Goal: Navigation & Orientation: Understand site structure

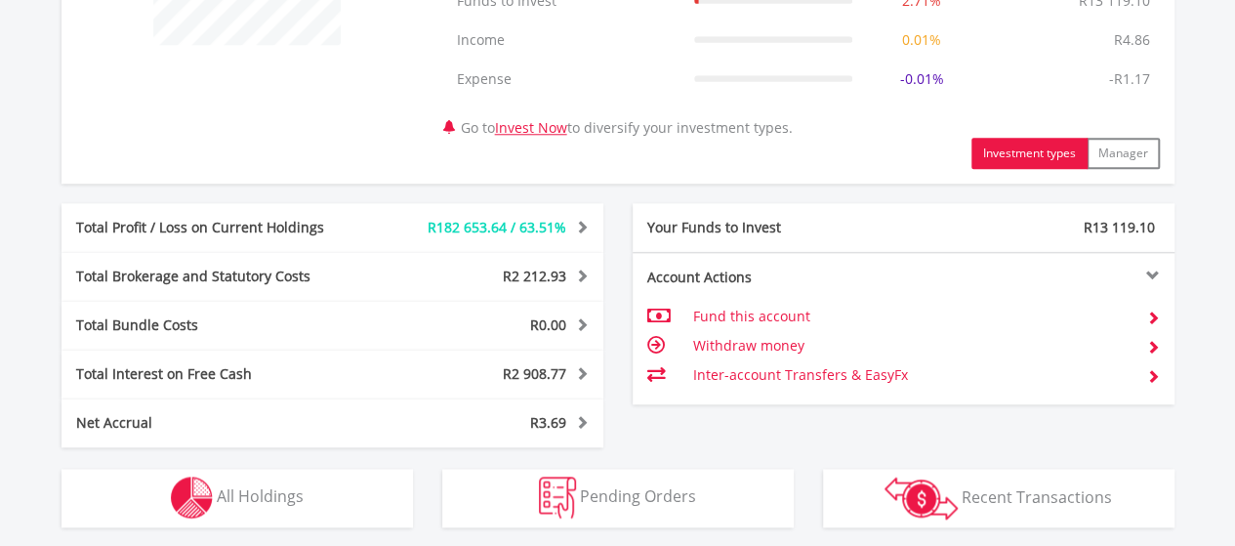
scroll to position [1172, 0]
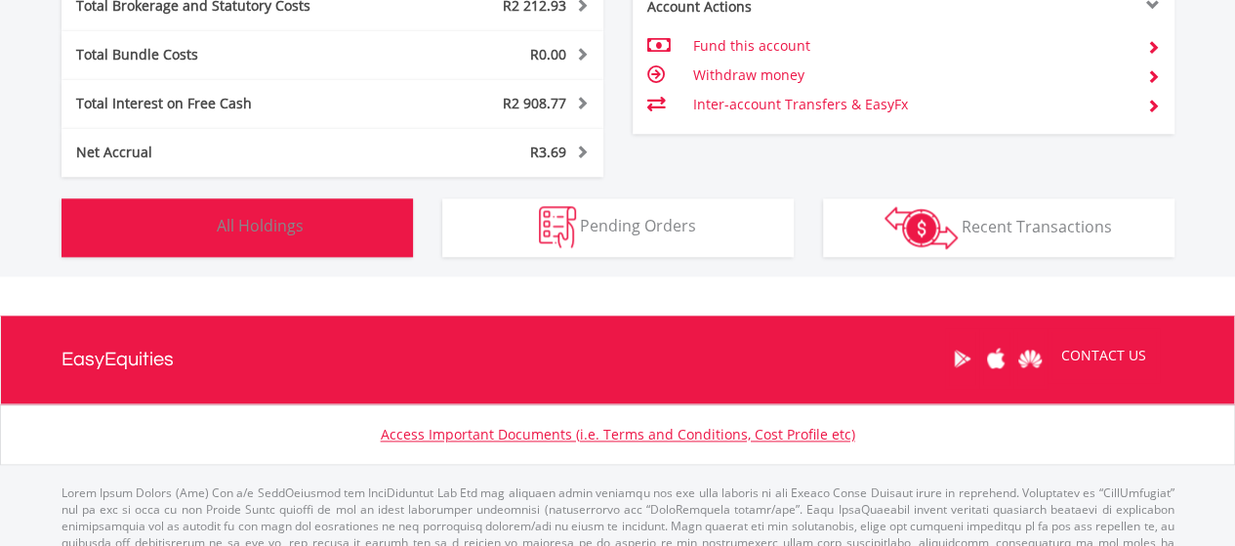
click at [284, 242] on button "Holdings All Holdings" at bounding box center [238, 227] width 352 height 59
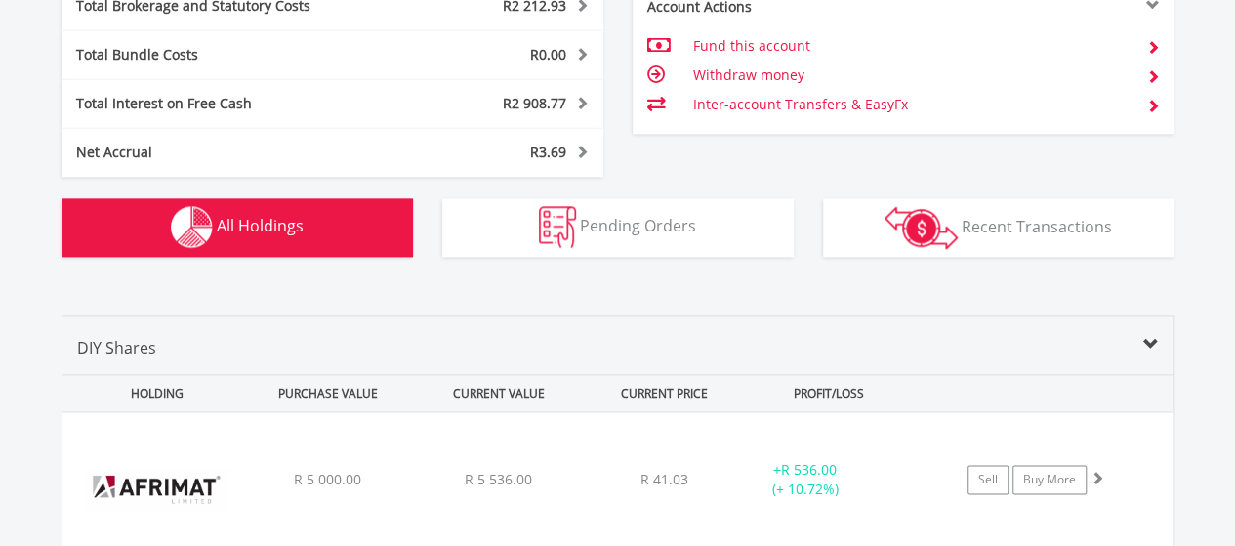
scroll to position [1486, 0]
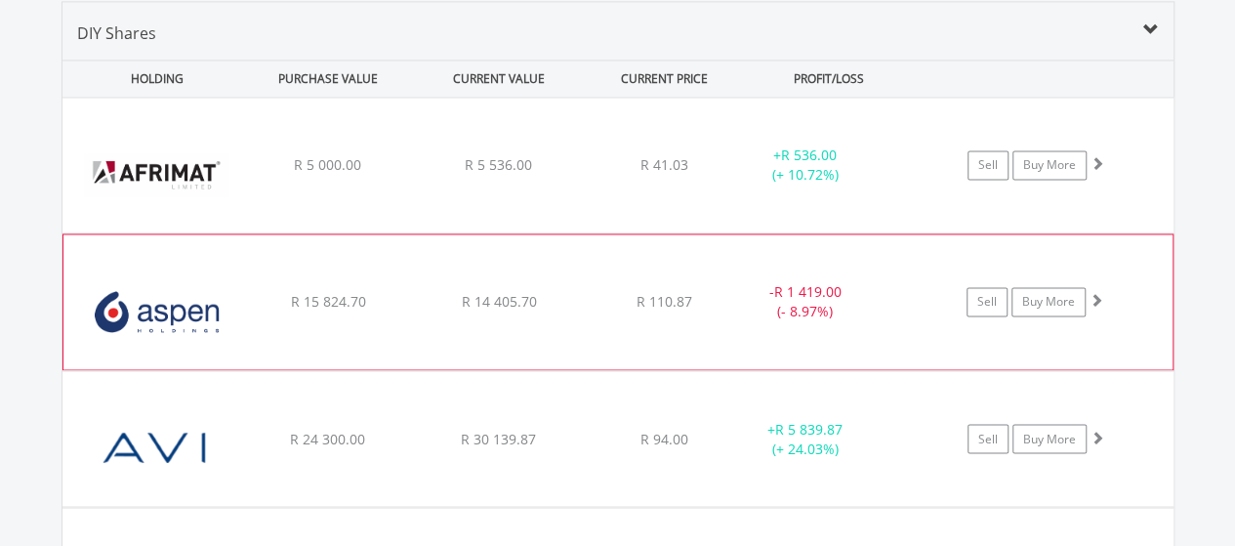
click at [1122, 232] on div "﻿ Aspen Pharmacare Holdings Limited R 15 824.70 R 14 405.70 R 110.87 - R 1 419.…" at bounding box center [618, 165] width 1111 height 135
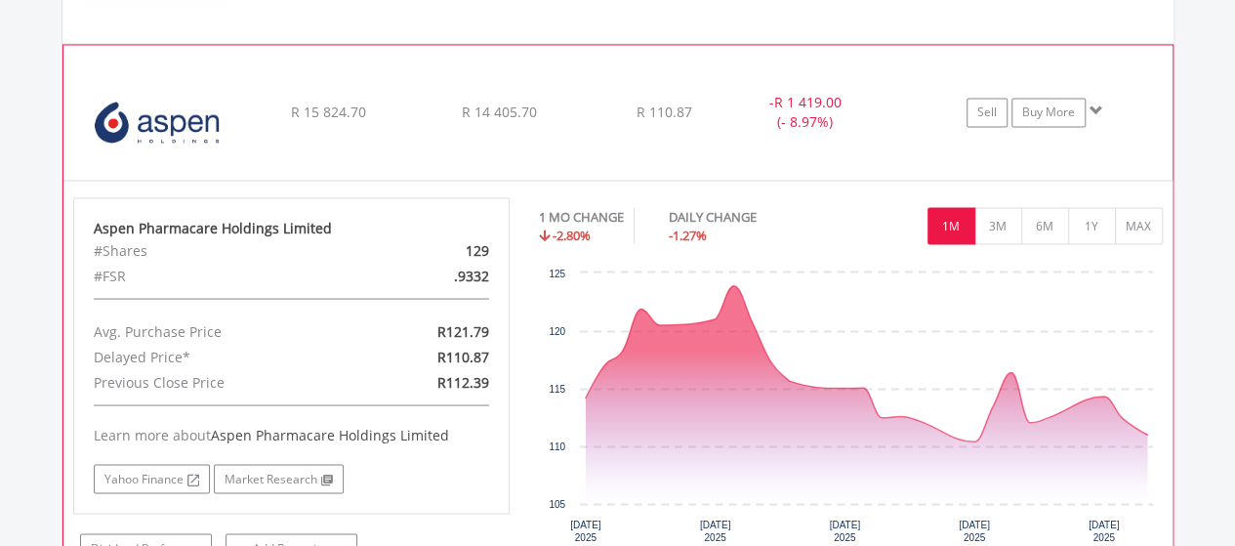
scroll to position [1682, 0]
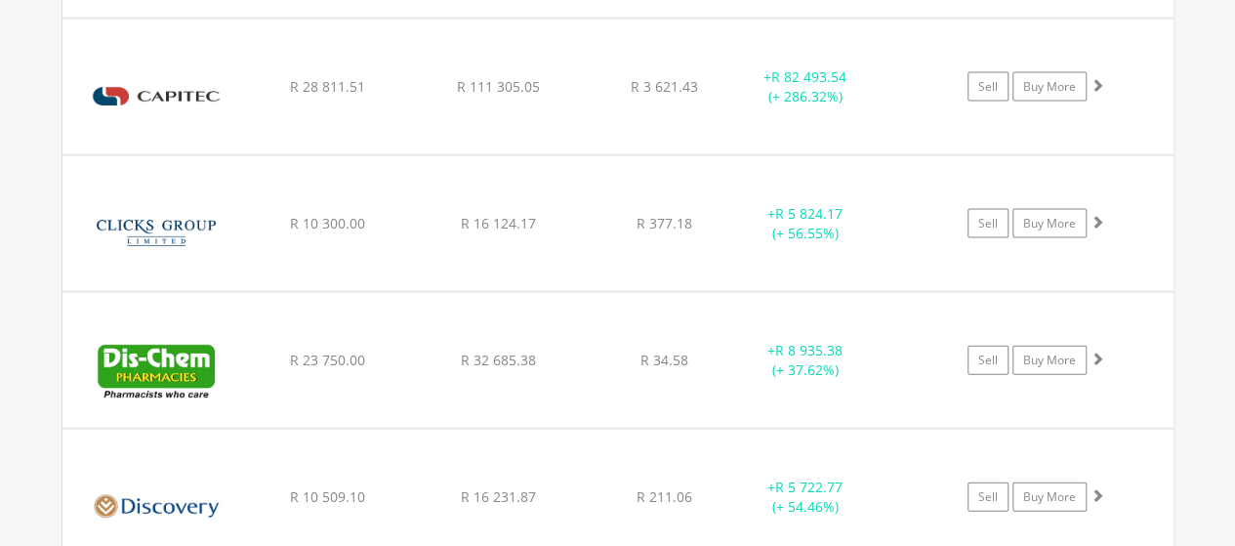
scroll to position [2072, 0]
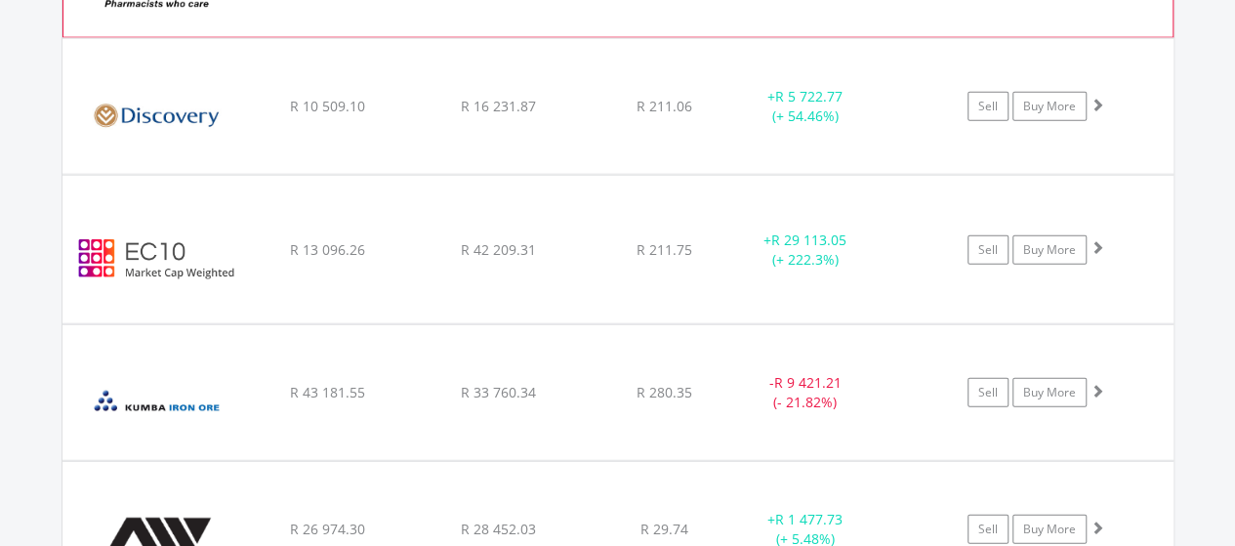
scroll to position [2463, 0]
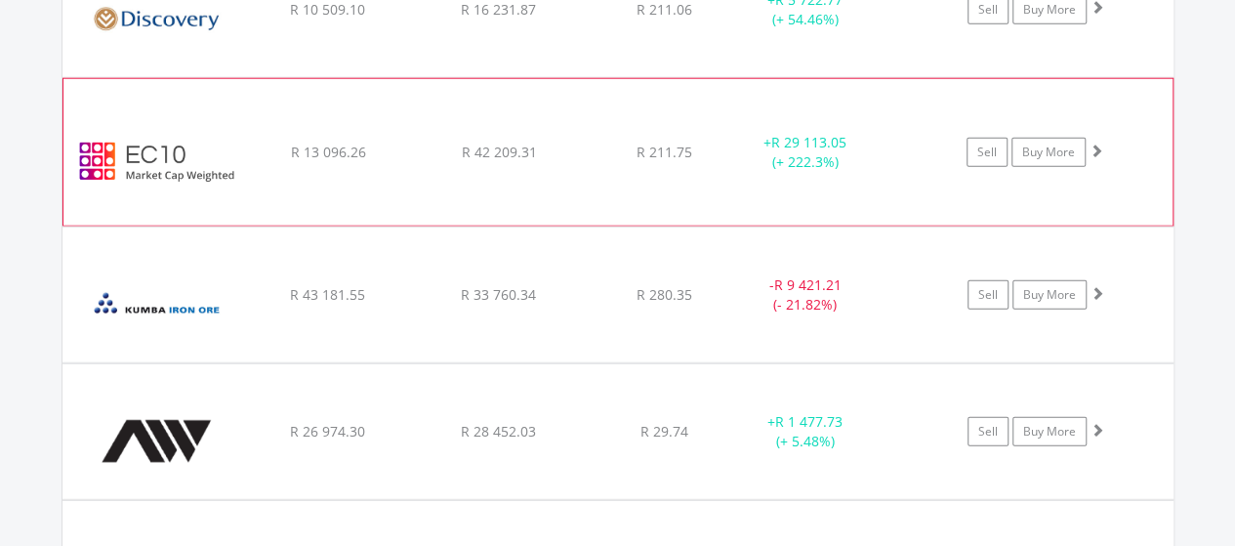
scroll to position [2561, 0]
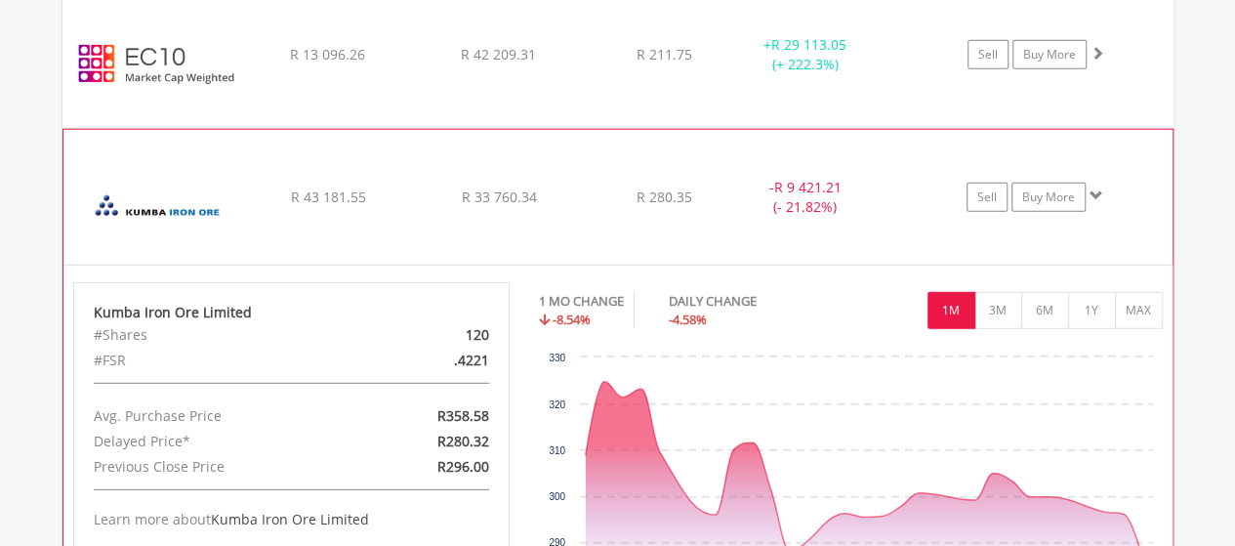
scroll to position [2658, 0]
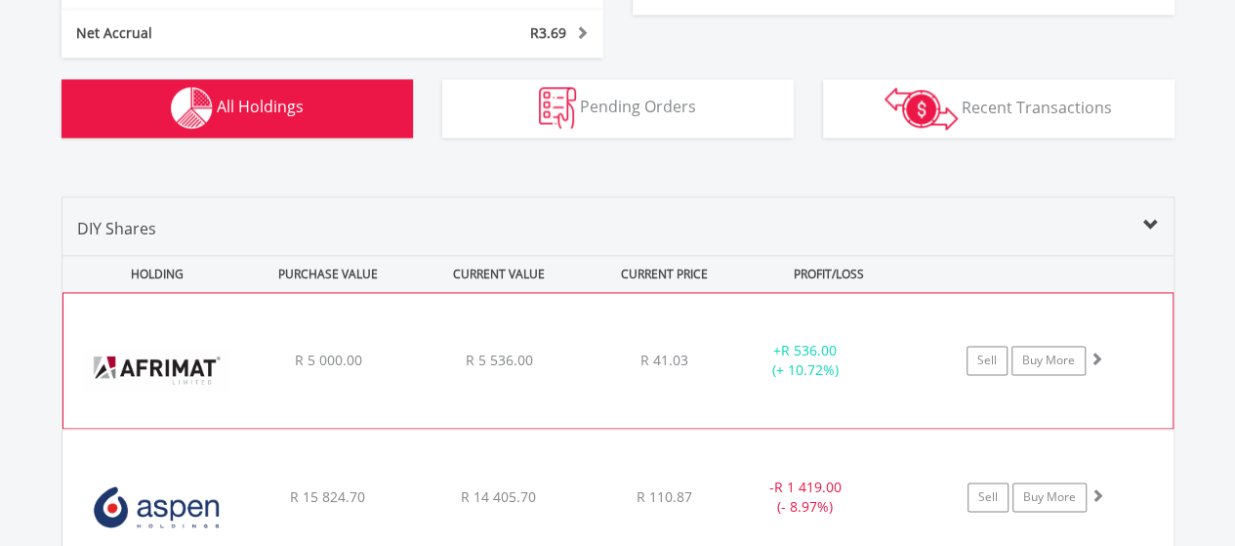
scroll to position [1486, 0]
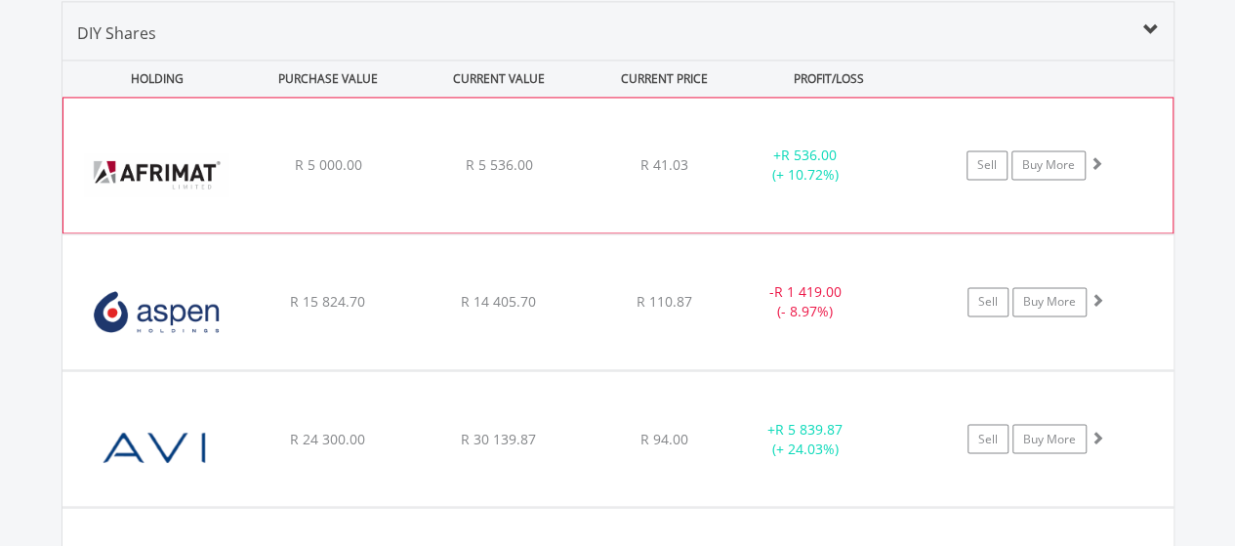
click at [1123, 124] on div "﻿ Afrimat Limited R 5 000.00 R 5 536.00 R 41.03 + R 536.00 (+ 10.72%) Sell Buy …" at bounding box center [617, 165] width 1109 height 135
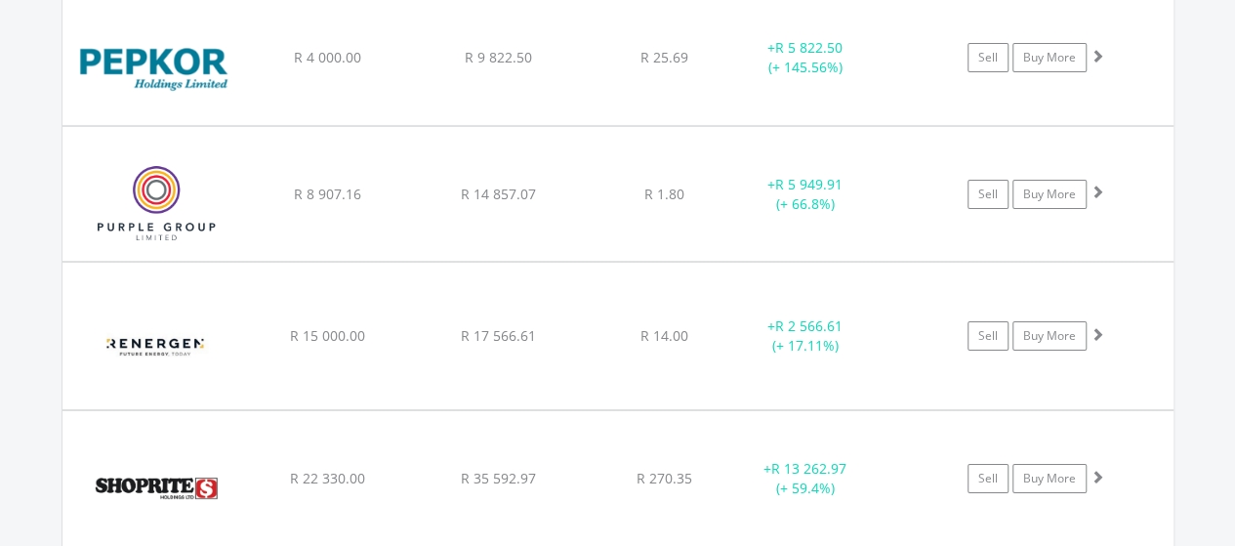
scroll to position [3342, 0]
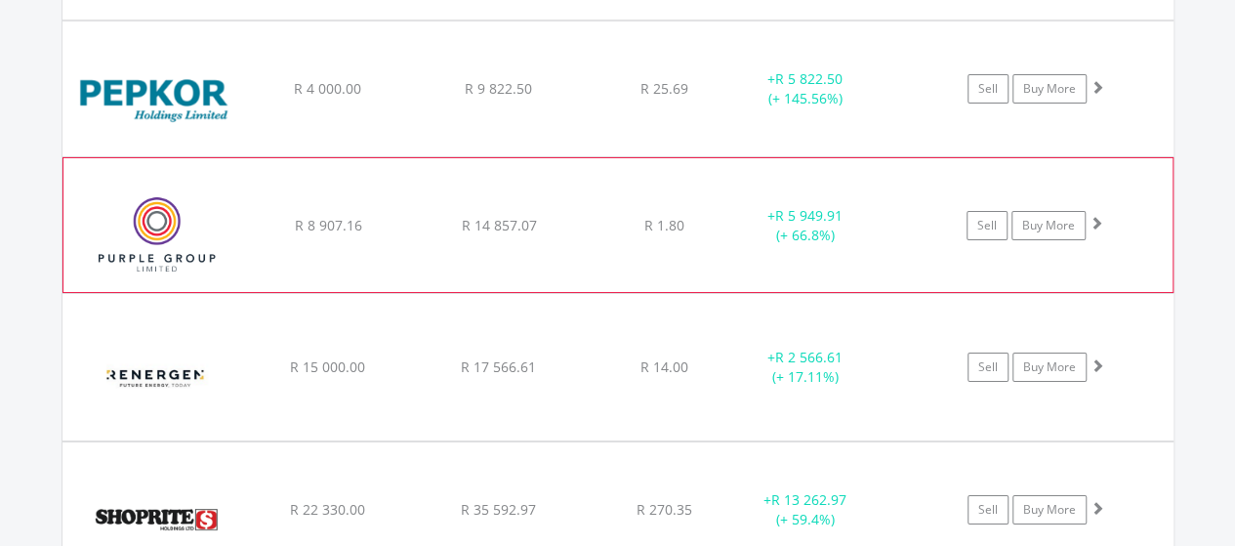
scroll to position [3439, 0]
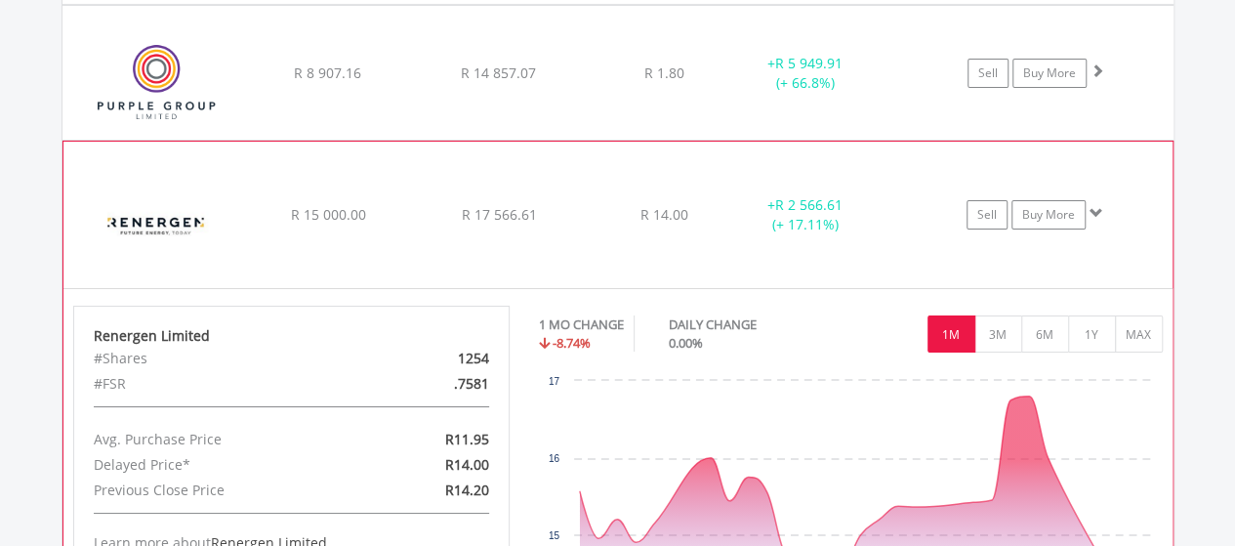
scroll to position [3537, 0]
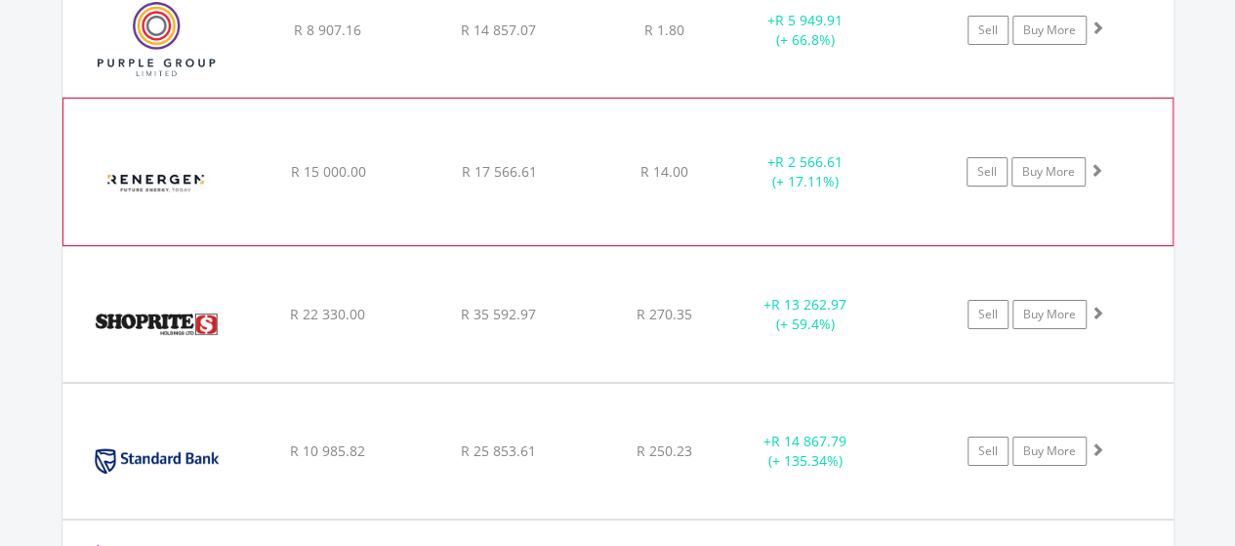
scroll to position [3635, 0]
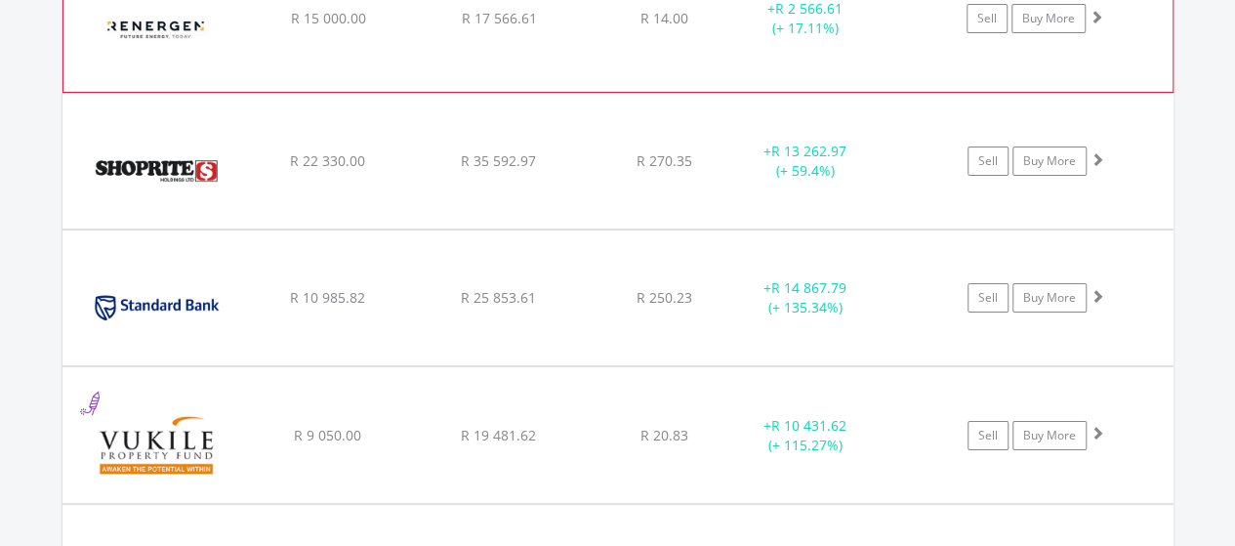
scroll to position [3732, 0]
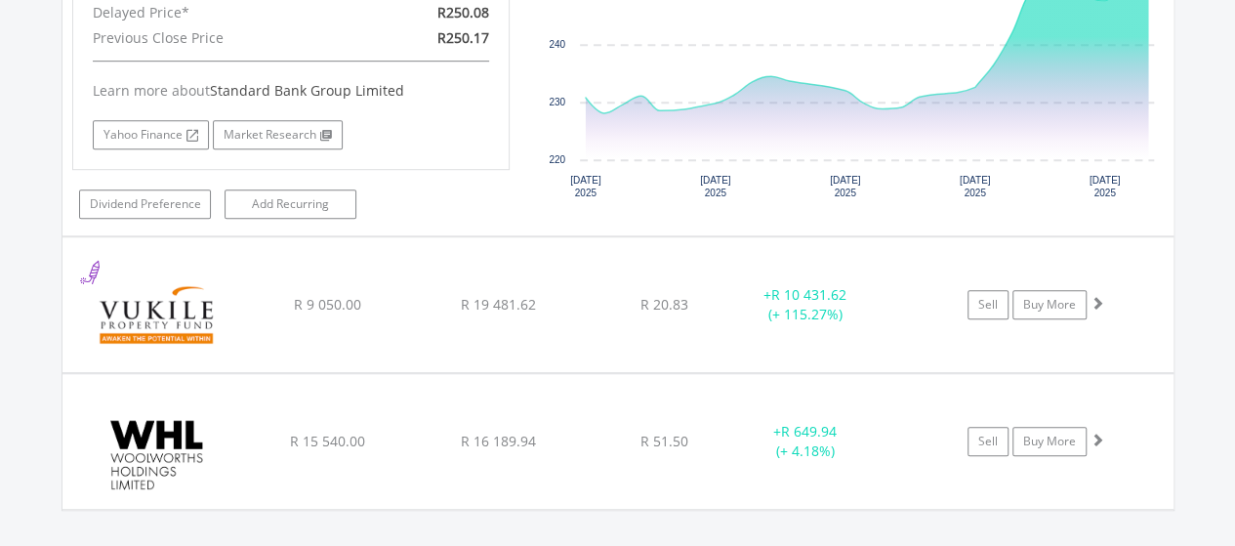
scroll to position [4318, 0]
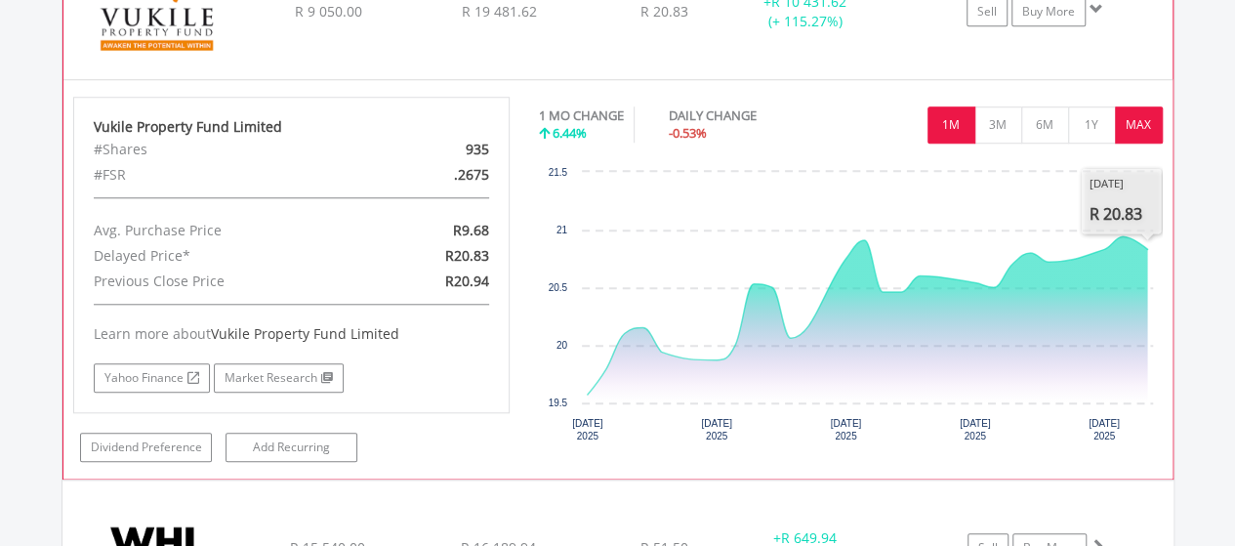
scroll to position [4416, 0]
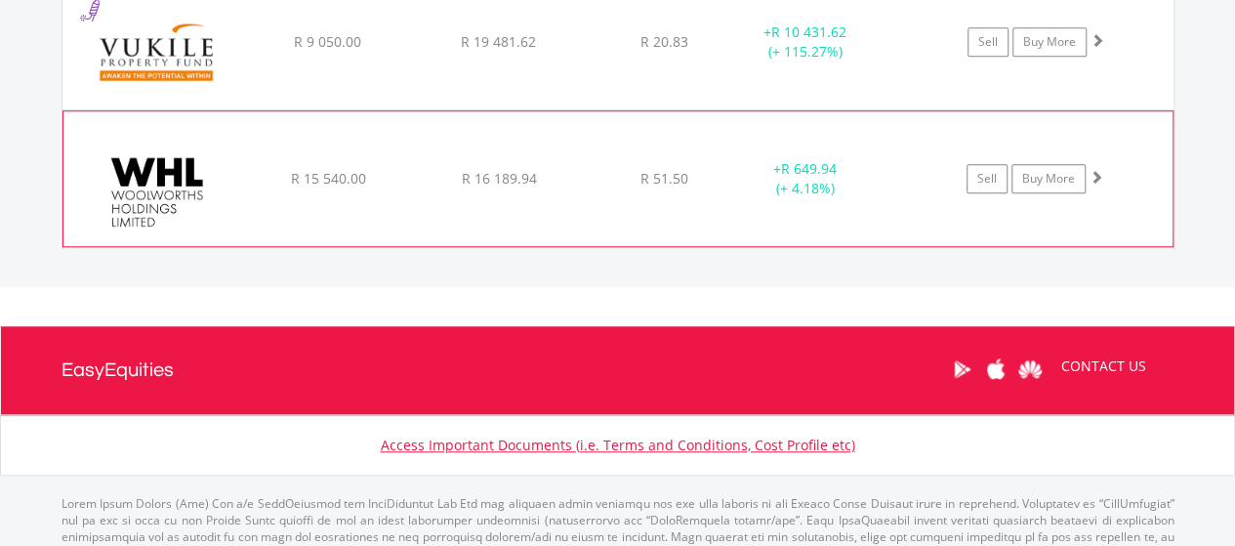
scroll to position [4514, 0]
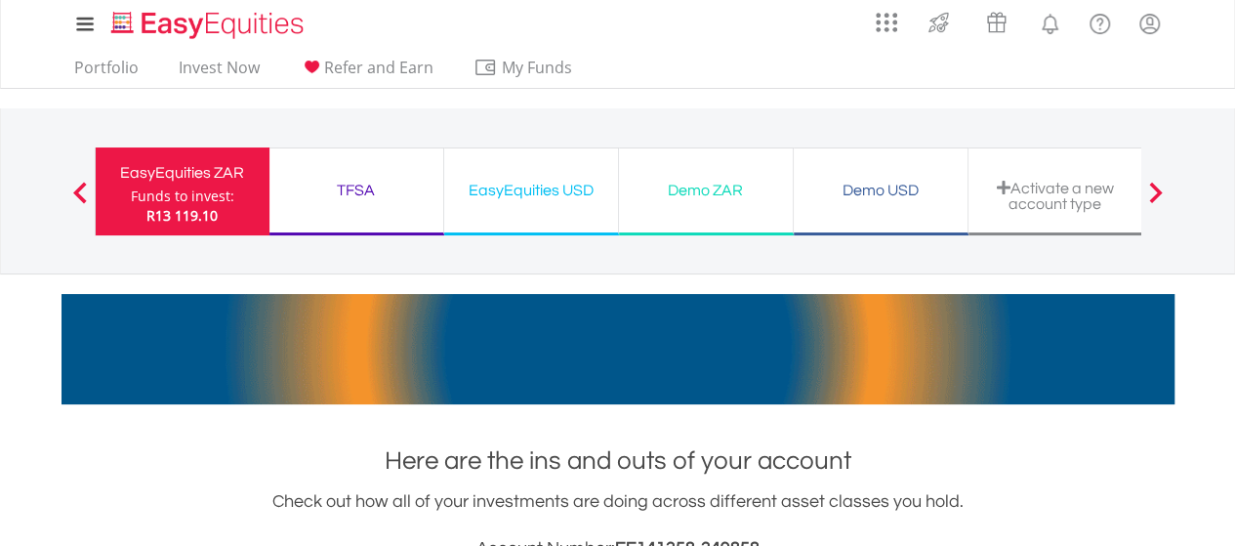
scroll to position [0, 0]
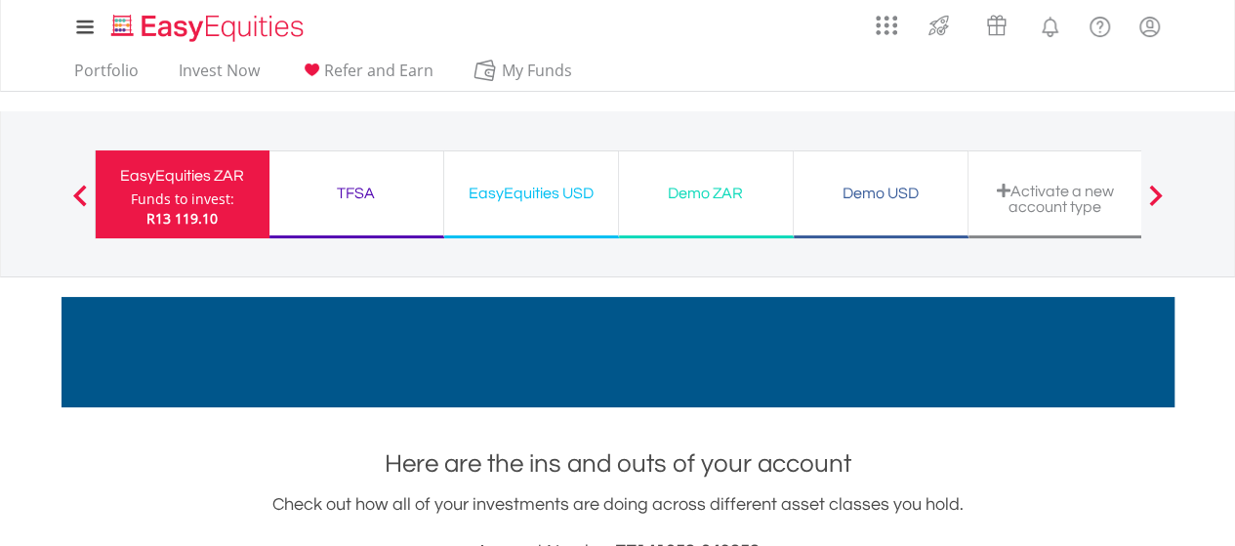
click at [361, 185] on div "TFSA" at bounding box center [356, 193] width 150 height 27
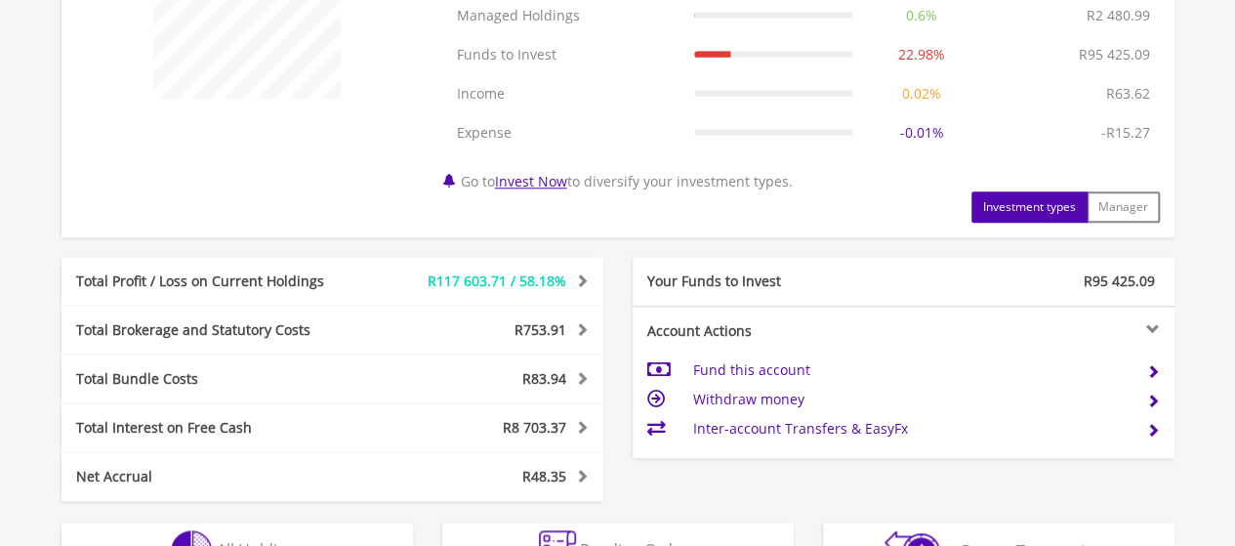
scroll to position [977, 0]
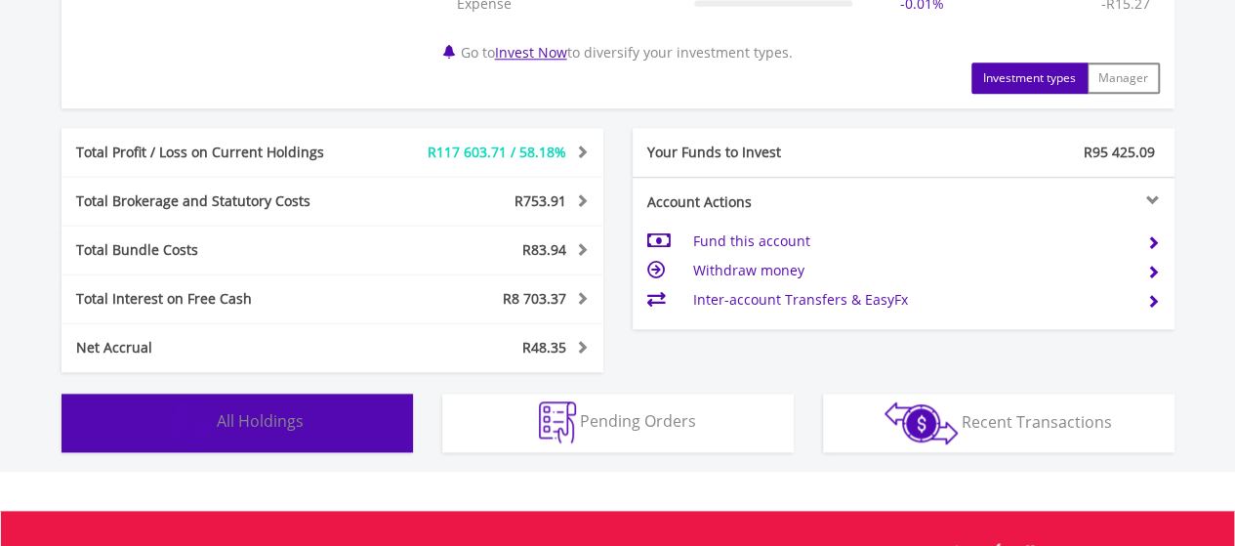
click at [264, 438] on button "Holdings All Holdings" at bounding box center [238, 423] width 352 height 59
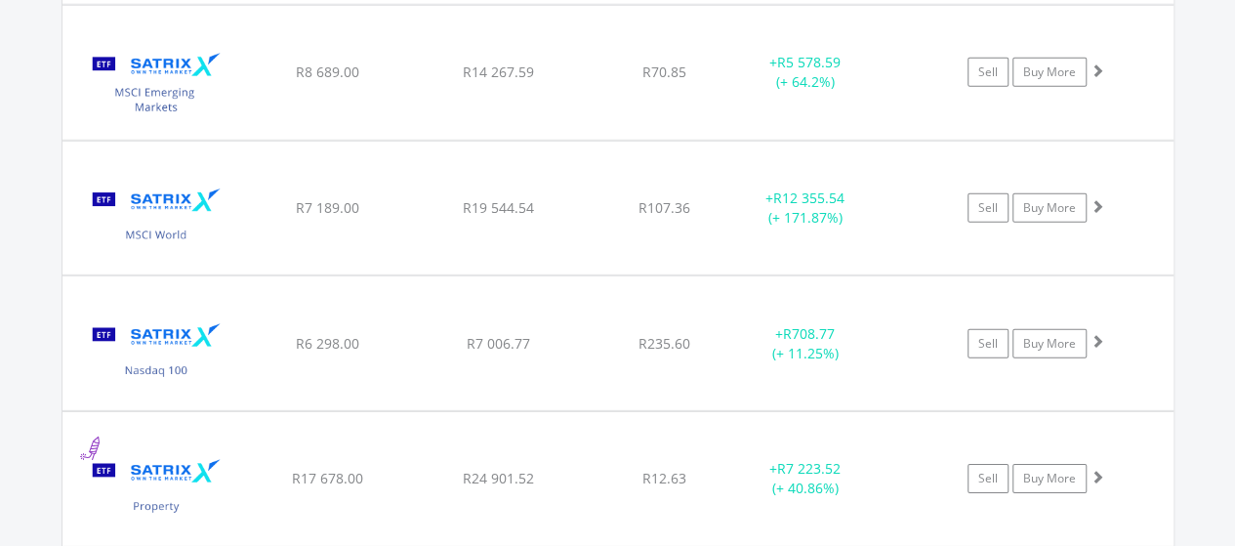
scroll to position [2951, 0]
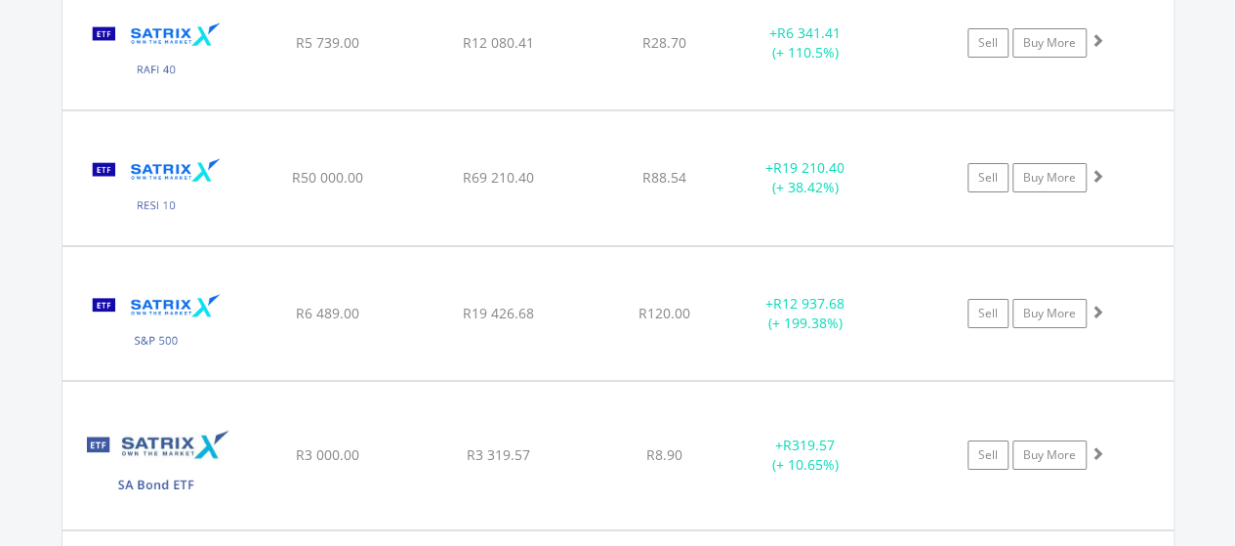
scroll to position [3537, 0]
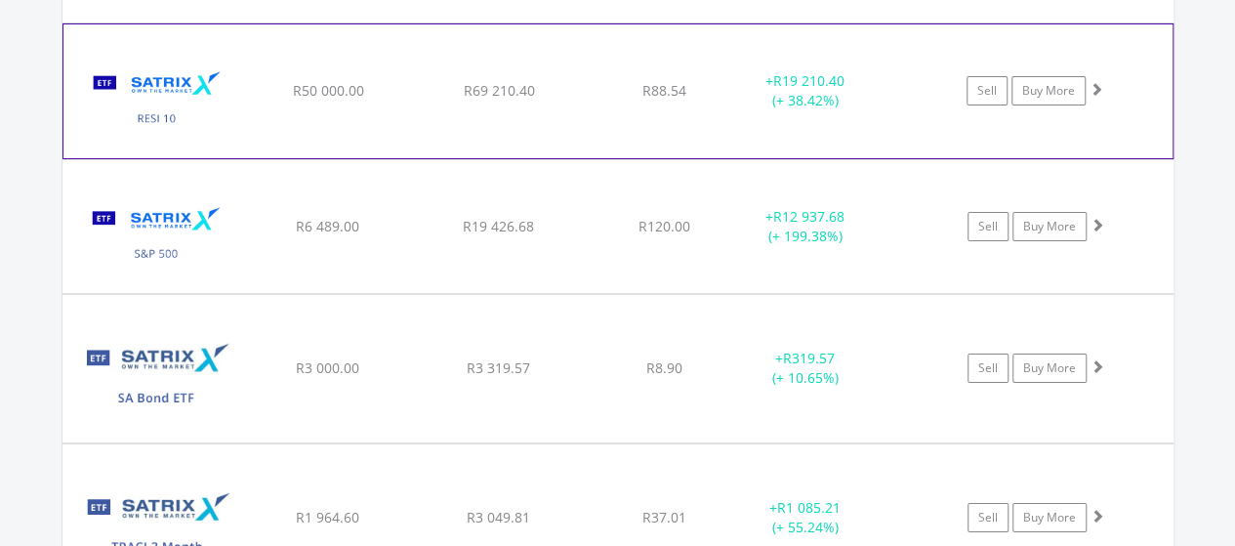
scroll to position [3635, 0]
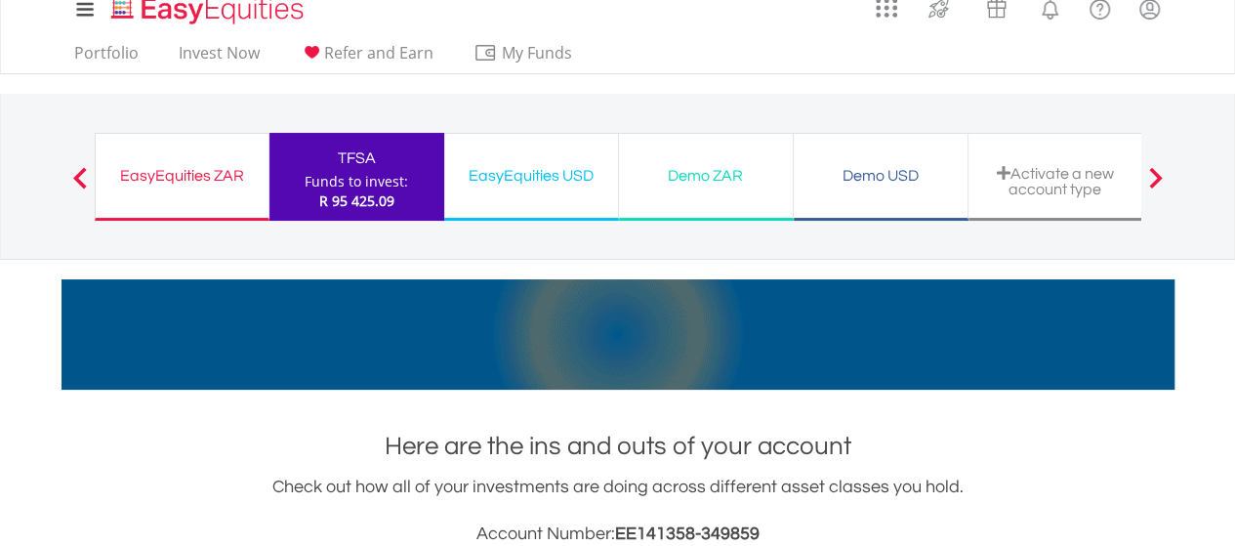
scroll to position [0, 0]
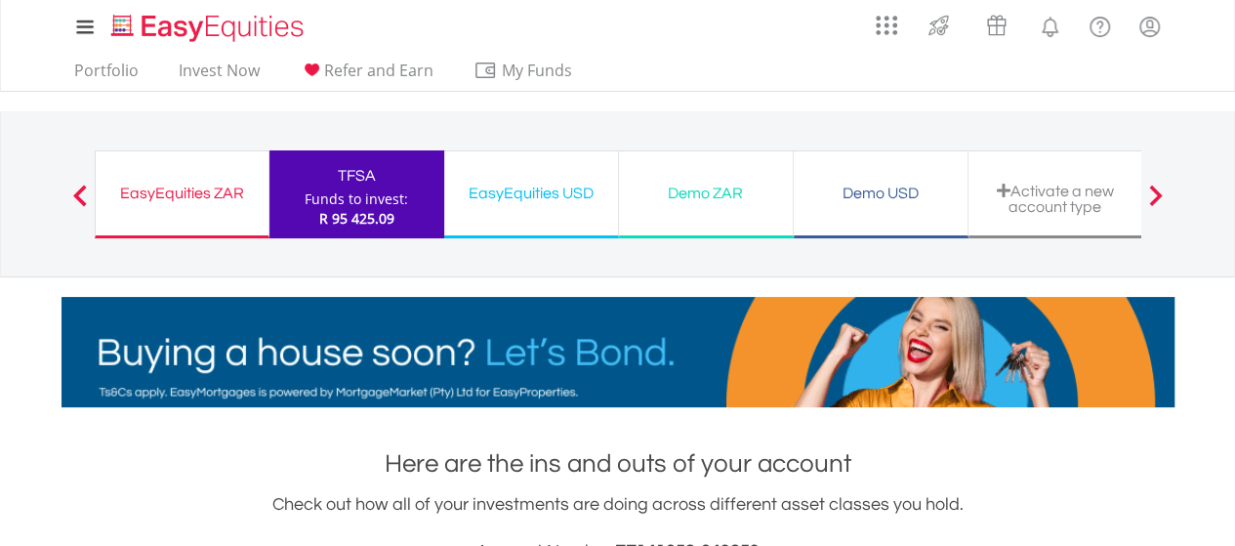
click at [534, 209] on div "EasyEquities USD Funds to invest: R 95 425.09" at bounding box center [531, 194] width 175 height 88
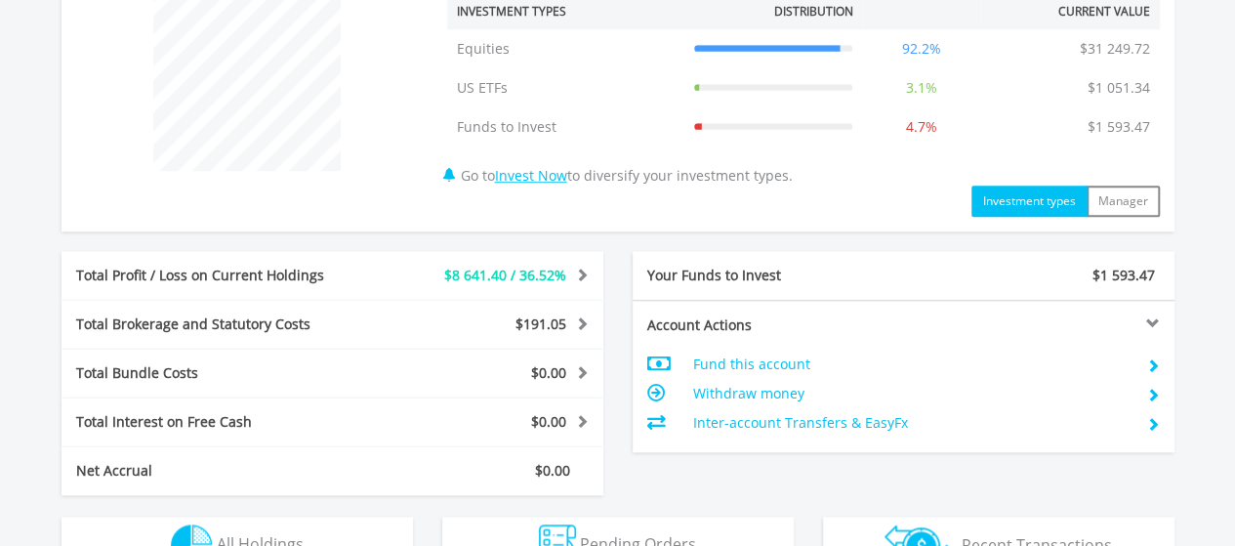
scroll to position [977, 0]
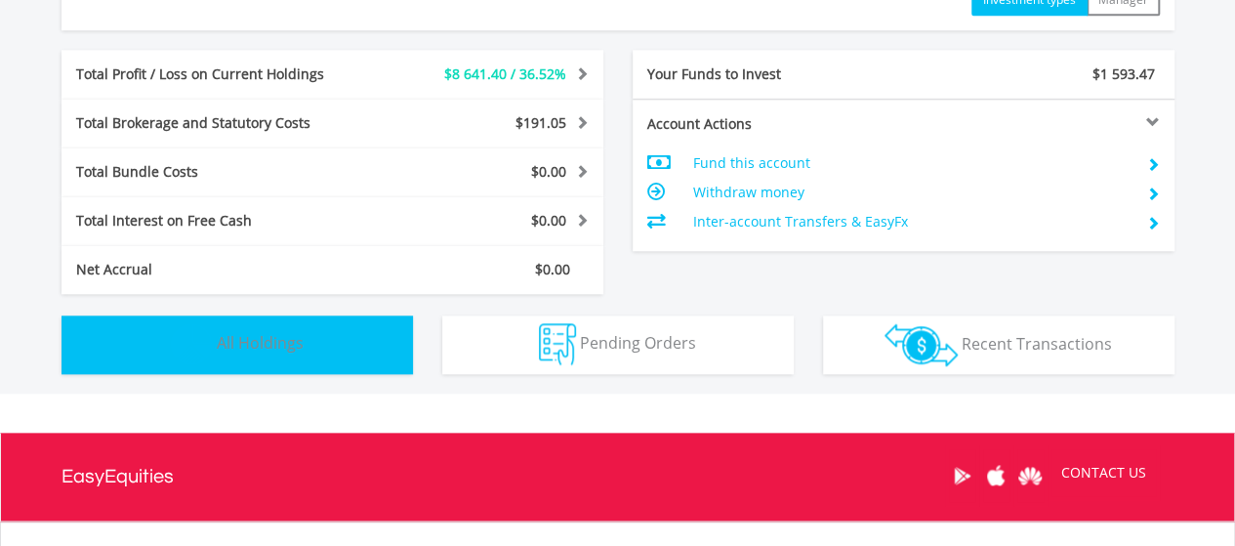
click at [339, 343] on button "Holdings All Holdings" at bounding box center [238, 344] width 352 height 59
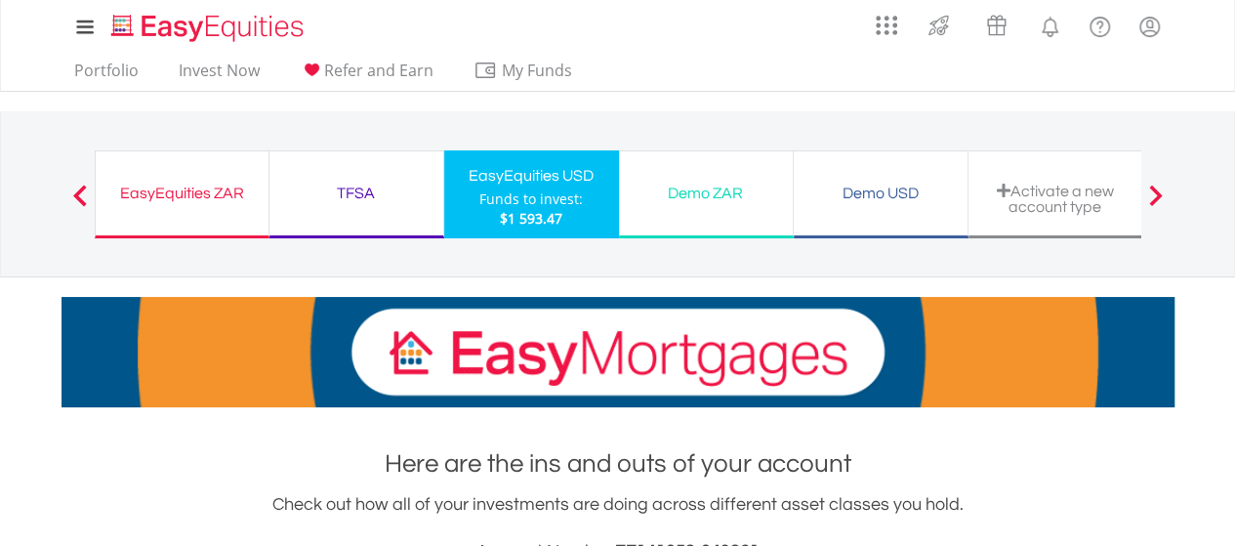
scroll to position [98, 0]
